Goal: Go to known website: Access a specific website the user already knows

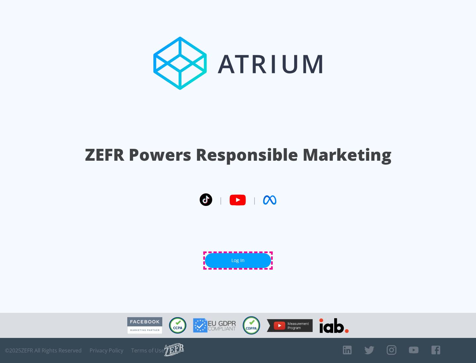
click at [238, 261] on link "Log In" at bounding box center [238, 260] width 66 height 15
